Goal: Check status: Check status

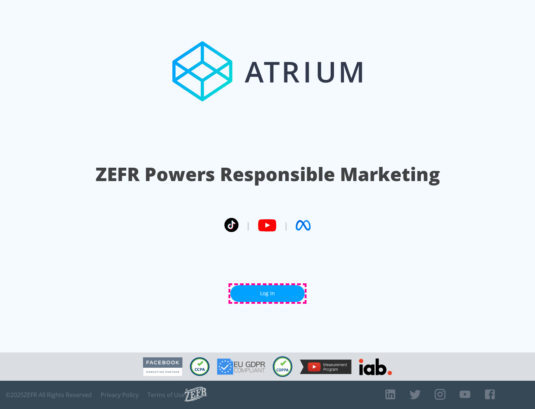
click at [268, 293] on link "Log In" at bounding box center [267, 293] width 74 height 17
